Goal: Task Accomplishment & Management: Use online tool/utility

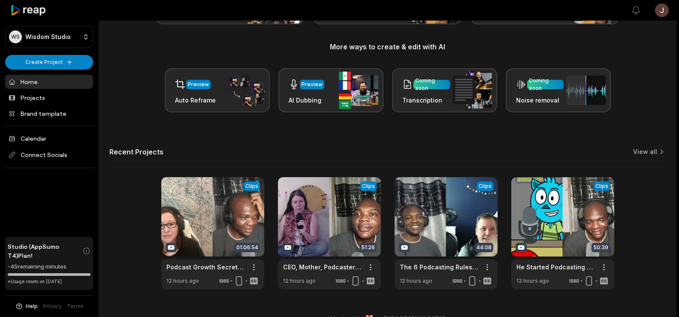
scroll to position [95, 0]
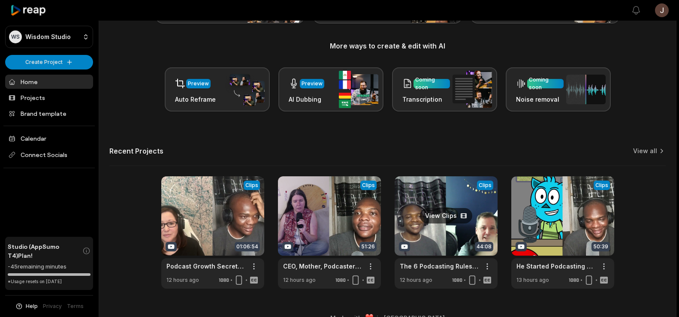
click at [444, 217] on link at bounding box center [446, 232] width 103 height 112
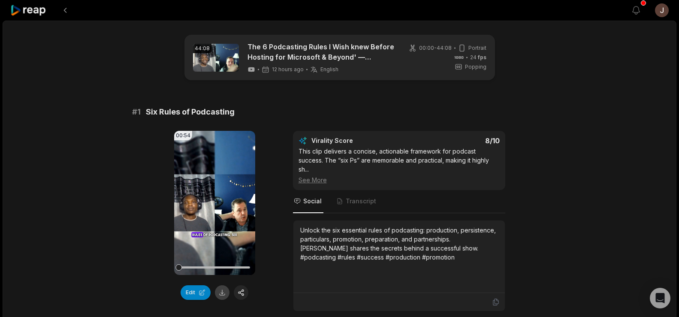
click at [221, 294] on button at bounding box center [222, 292] width 15 height 15
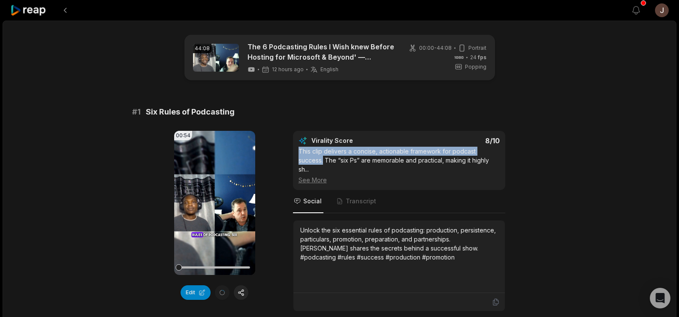
drag, startPoint x: 323, startPoint y: 161, endPoint x: 298, endPoint y: 151, distance: 27.2
click at [298, 151] on div "Virality Score 8 /10 This clip delivers a concise, actionable framework for pod…" at bounding box center [399, 160] width 212 height 59
copy div "This clip delivers a concise, actionable framework for podcast success."
click at [61, 8] on button at bounding box center [64, 10] width 15 height 15
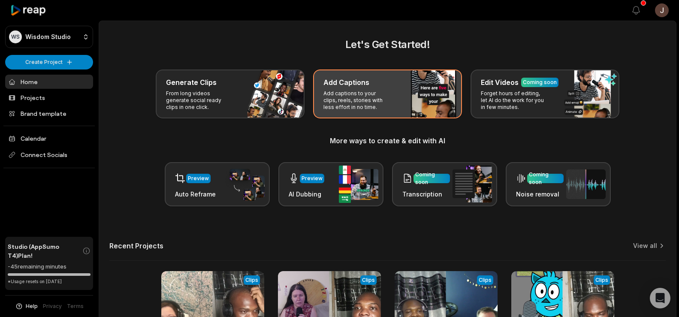
click at [350, 93] on p "Add captions to your clips, reels, stories with less effort in no time." at bounding box center [356, 100] width 66 height 21
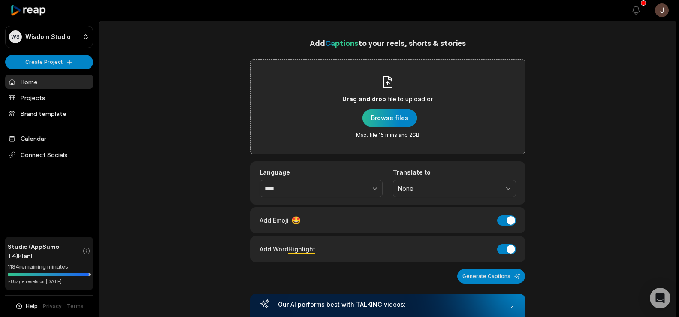
click at [393, 115] on div "button" at bounding box center [389, 117] width 54 height 17
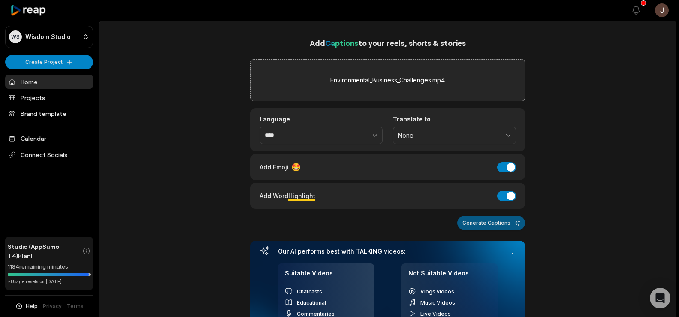
click at [476, 220] on button "Generate Captions" at bounding box center [491, 223] width 68 height 15
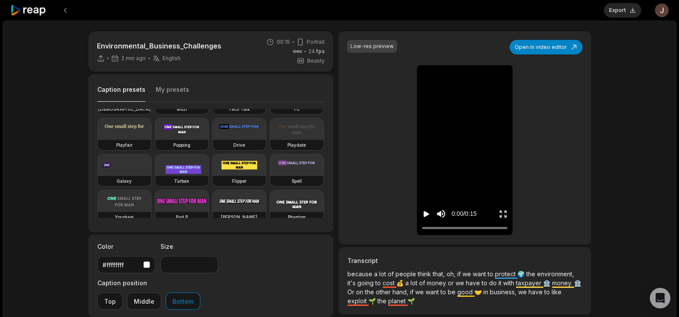
scroll to position [66, 0]
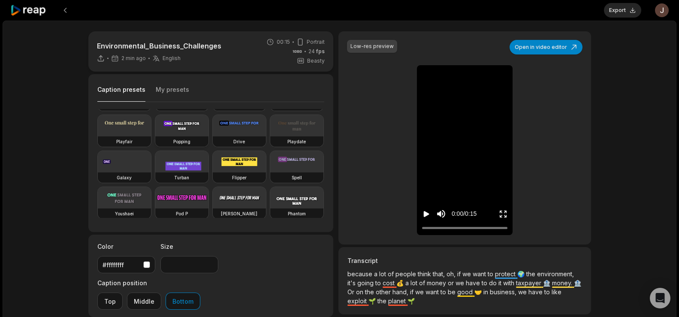
click at [155, 136] on video at bounding box center [181, 125] width 53 height 21
type input "**"
click at [623, 7] on button "Export" at bounding box center [622, 10] width 37 height 15
click at [614, 6] on button "Download" at bounding box center [618, 10] width 46 height 15
click at [48, 94] on div "Environmental_Business_Challenges 6 min ago English en 00:15 Portrait 24 fps Be…" at bounding box center [340, 254] width 674 height 467
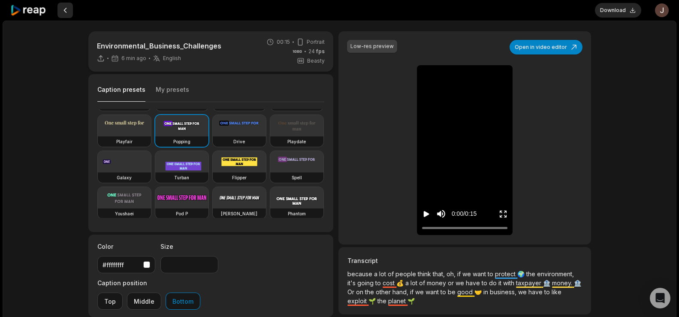
click at [63, 10] on button at bounding box center [64, 10] width 15 height 15
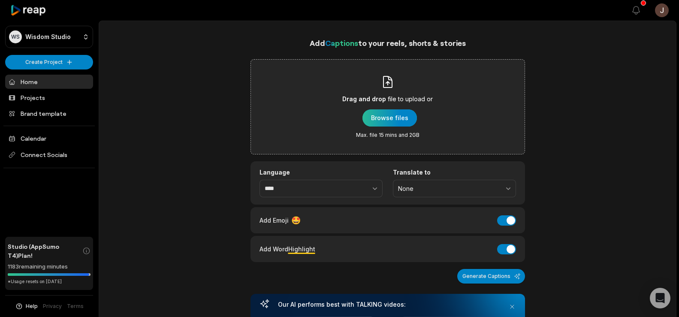
click at [380, 115] on div "button" at bounding box center [389, 117] width 54 height 17
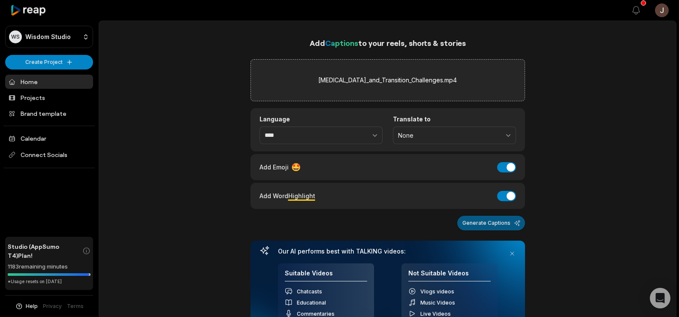
click at [481, 222] on button "Generate Captions" at bounding box center [491, 223] width 68 height 15
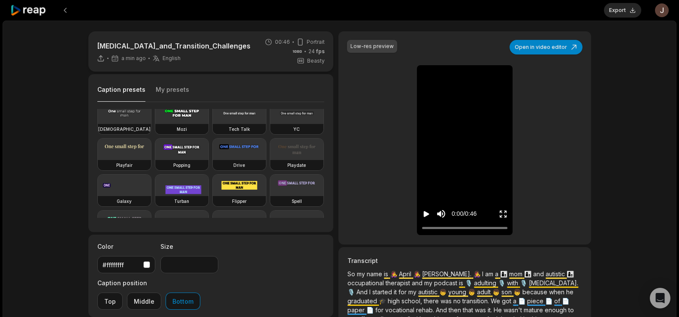
scroll to position [45, 0]
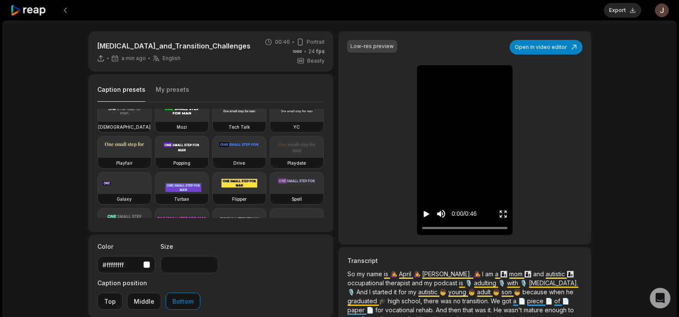
click at [155, 158] on video at bounding box center [181, 146] width 53 height 21
type input "**"
click at [617, 9] on button "Export" at bounding box center [622, 10] width 37 height 15
click at [617, 9] on button "Download" at bounding box center [618, 10] width 46 height 15
click at [64, 12] on button at bounding box center [64, 10] width 15 height 15
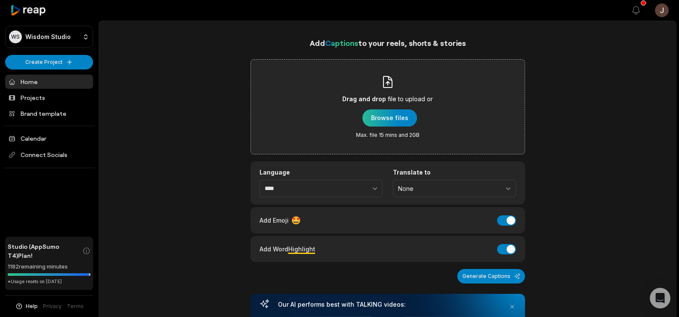
click at [389, 113] on div "button" at bounding box center [389, 117] width 54 height 17
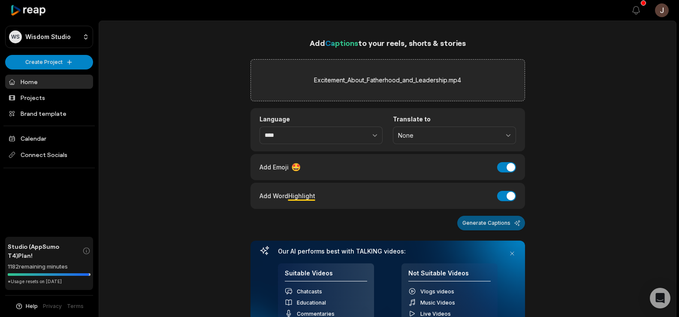
click at [502, 225] on button "Generate Captions" at bounding box center [491, 223] width 68 height 15
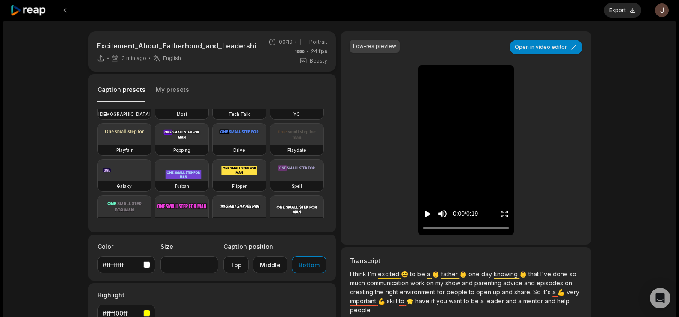
scroll to position [60, 0]
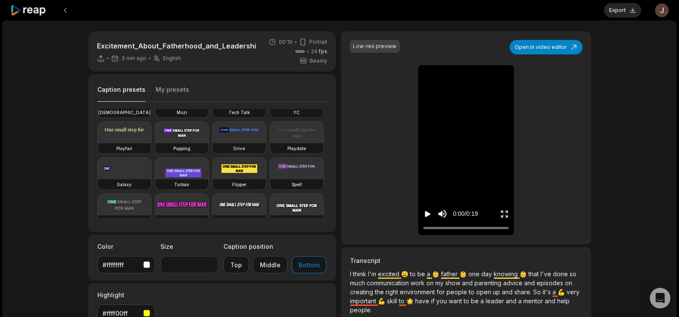
click at [155, 143] on video at bounding box center [181, 132] width 53 height 21
type input "**"
click at [616, 8] on button "Export" at bounding box center [622, 10] width 37 height 15
